Goal: Information Seeking & Learning: Learn about a topic

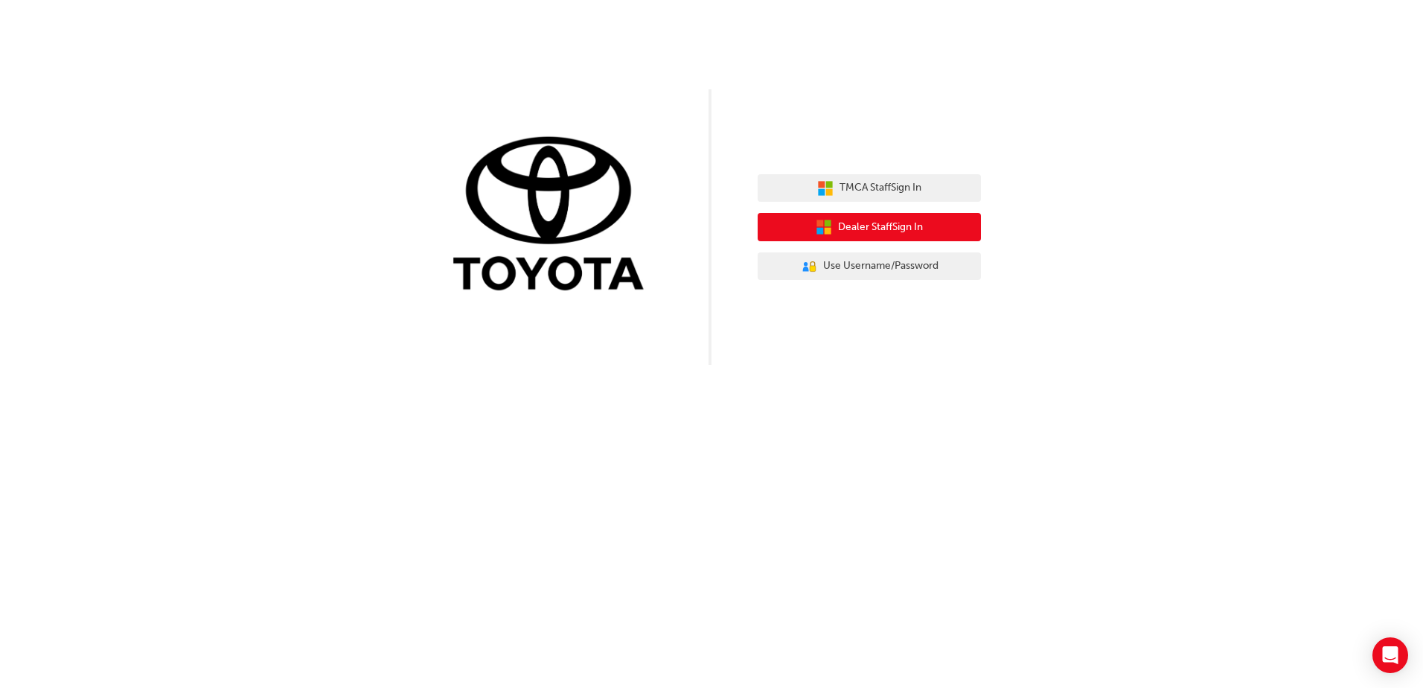
click at [878, 229] on span "Dealer Staff Sign In" at bounding box center [880, 227] width 85 height 17
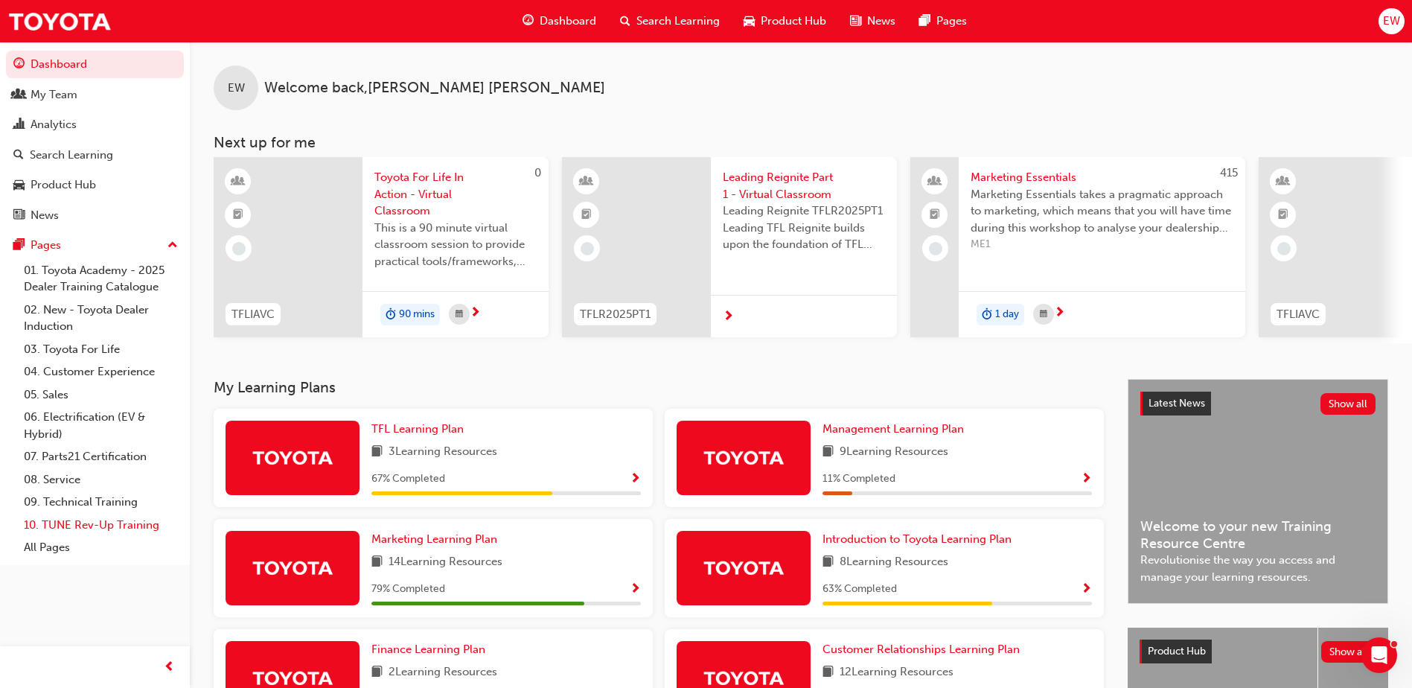
click at [97, 525] on link "10. TUNE Rev-Up Training" at bounding box center [101, 525] width 166 height 23
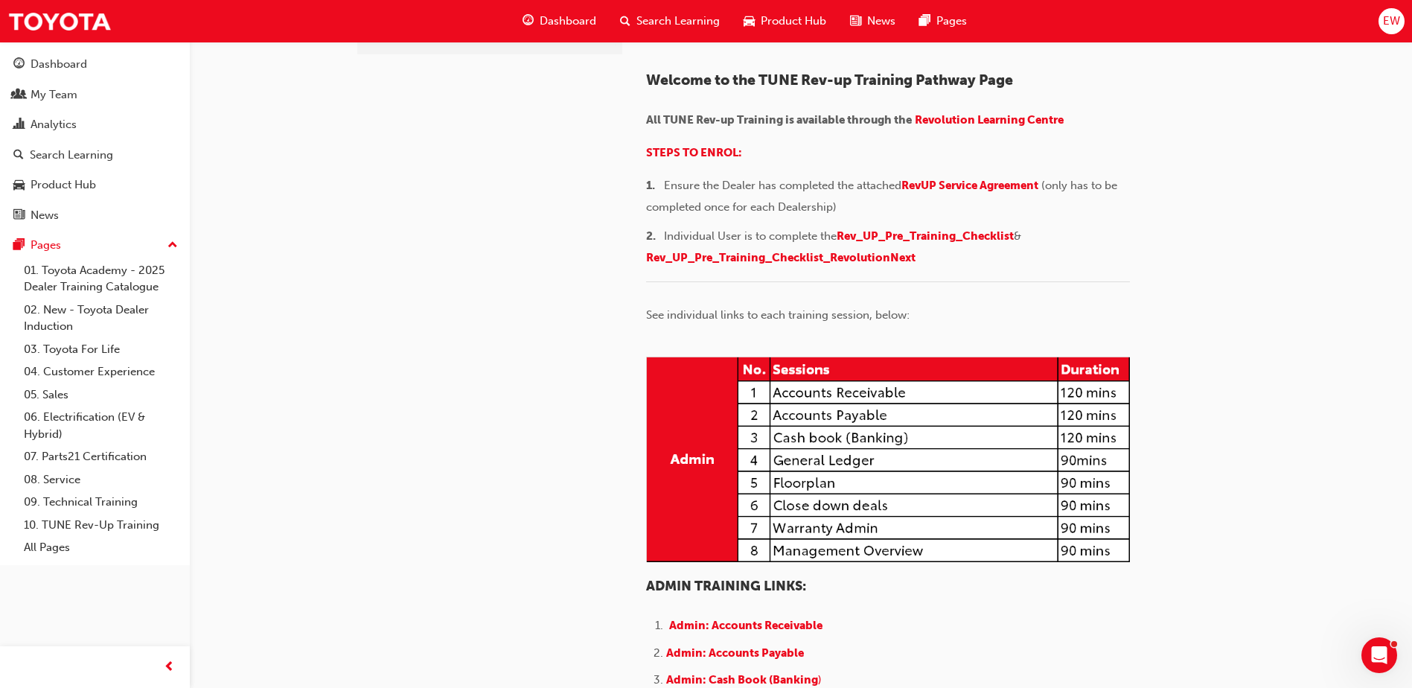
scroll to position [149, 0]
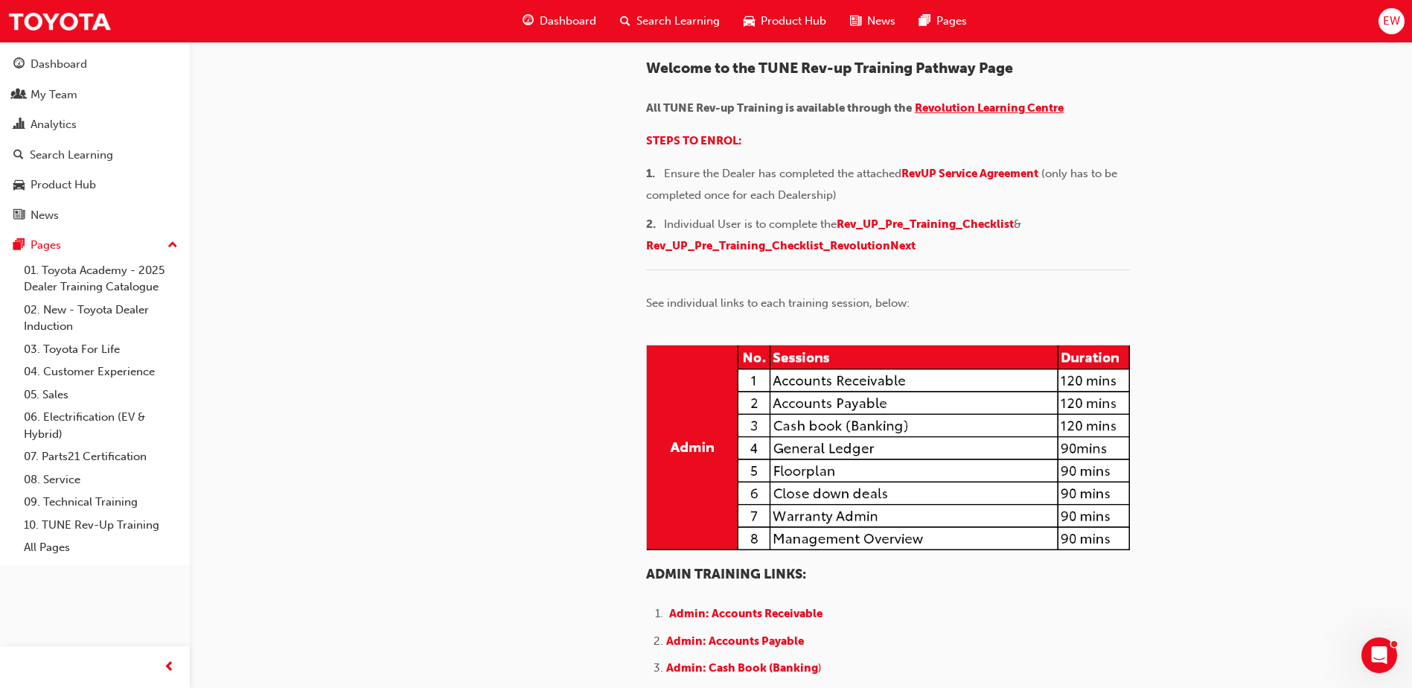
click at [996, 115] on span "Revolution Learning Centre" at bounding box center [989, 107] width 149 height 13
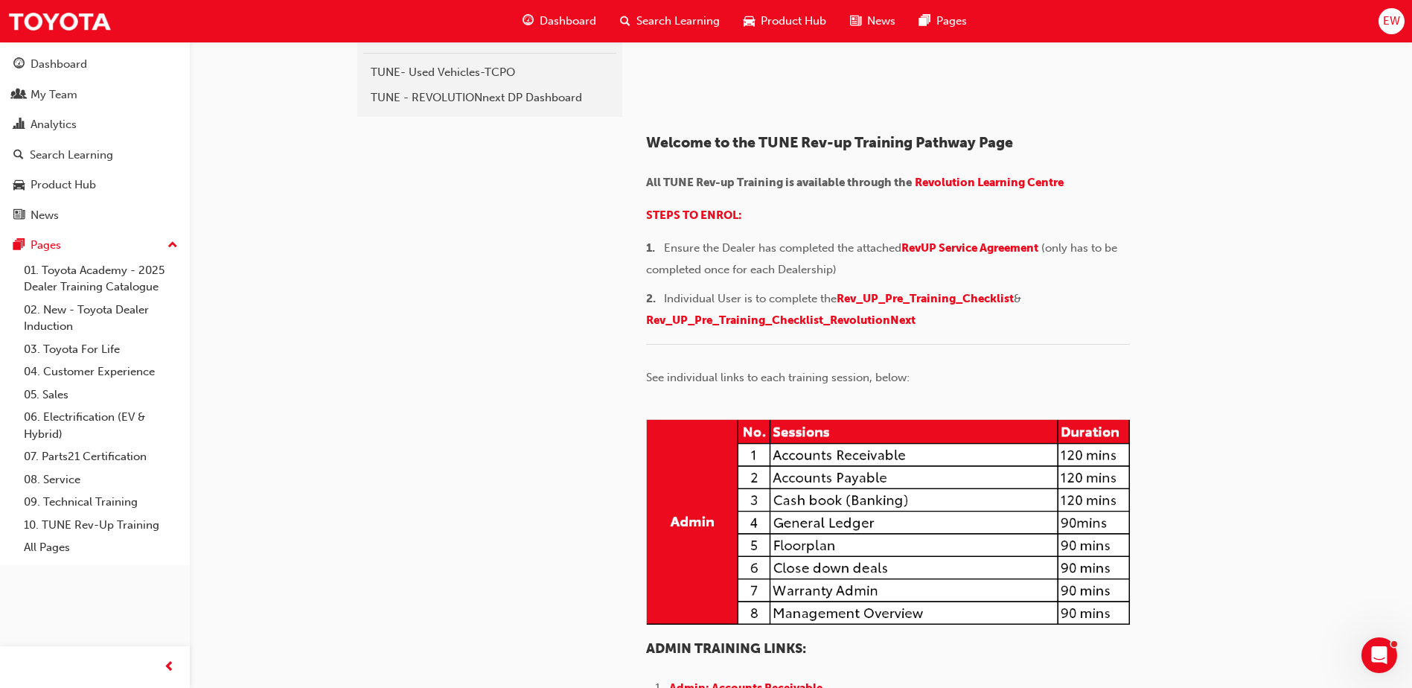
scroll to position [149, 0]
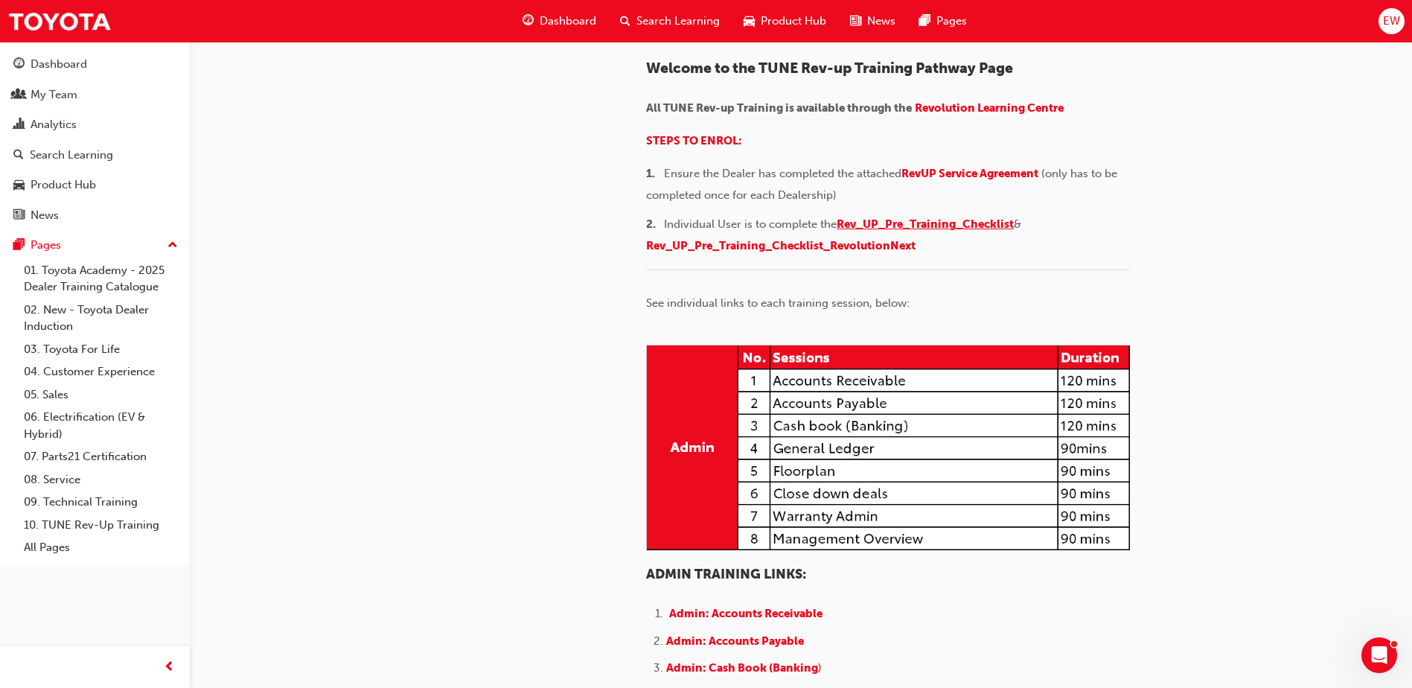
click at [942, 231] on span "Rev_UP_Pre_Training_Checklist" at bounding box center [925, 223] width 177 height 13
